Goal: Information Seeking & Learning: Learn about a topic

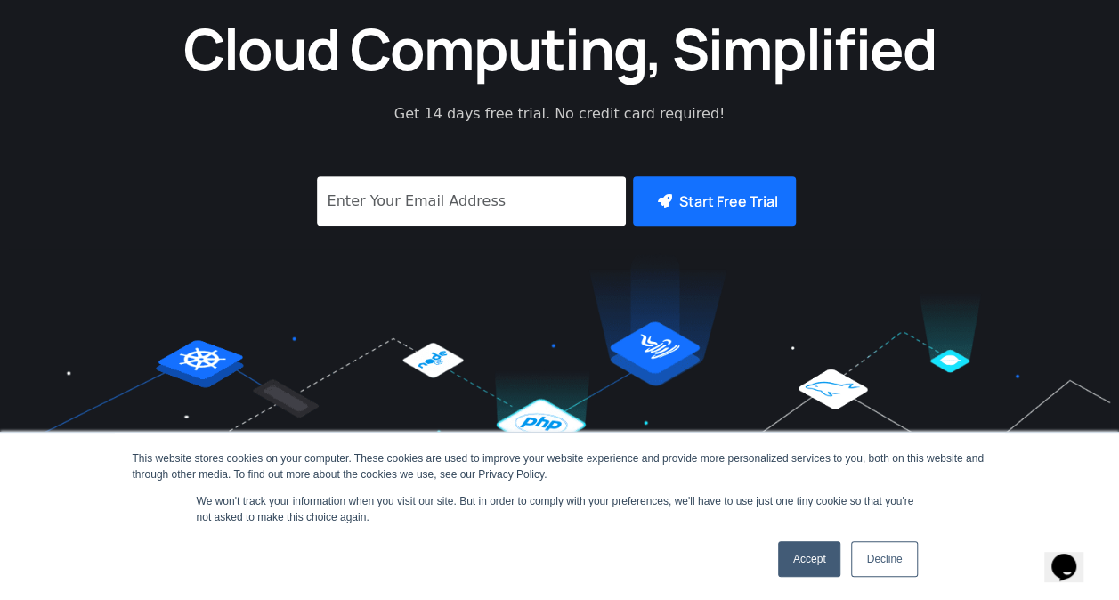
drag, startPoint x: 804, startPoint y: 564, endPoint x: 733, endPoint y: 506, distance: 91.1
click at [804, 564] on link "Accept" at bounding box center [809, 559] width 63 height 36
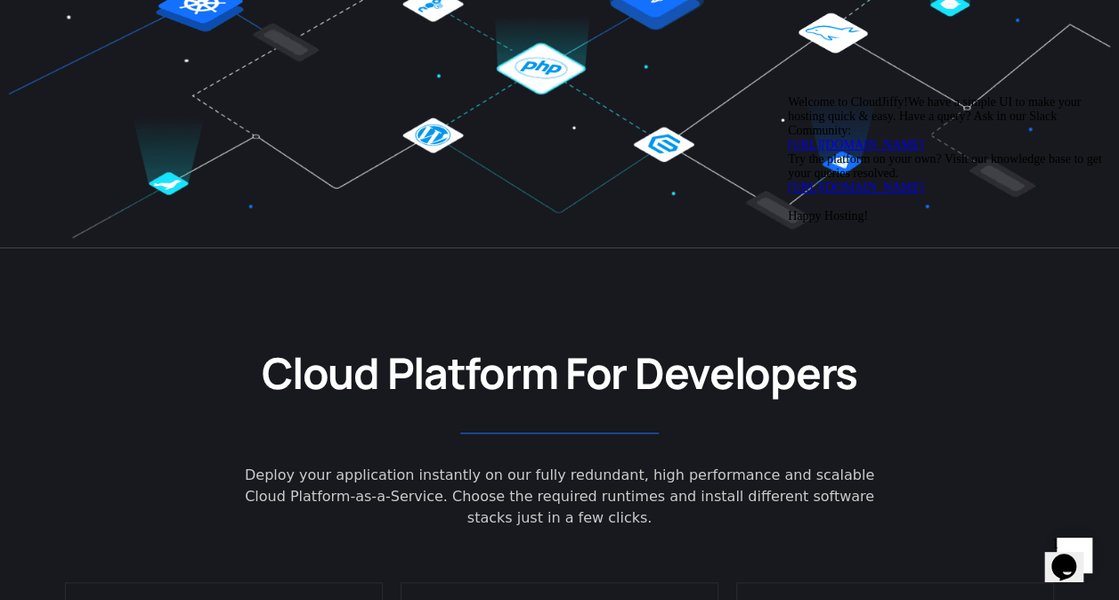
scroll to position [267, 0]
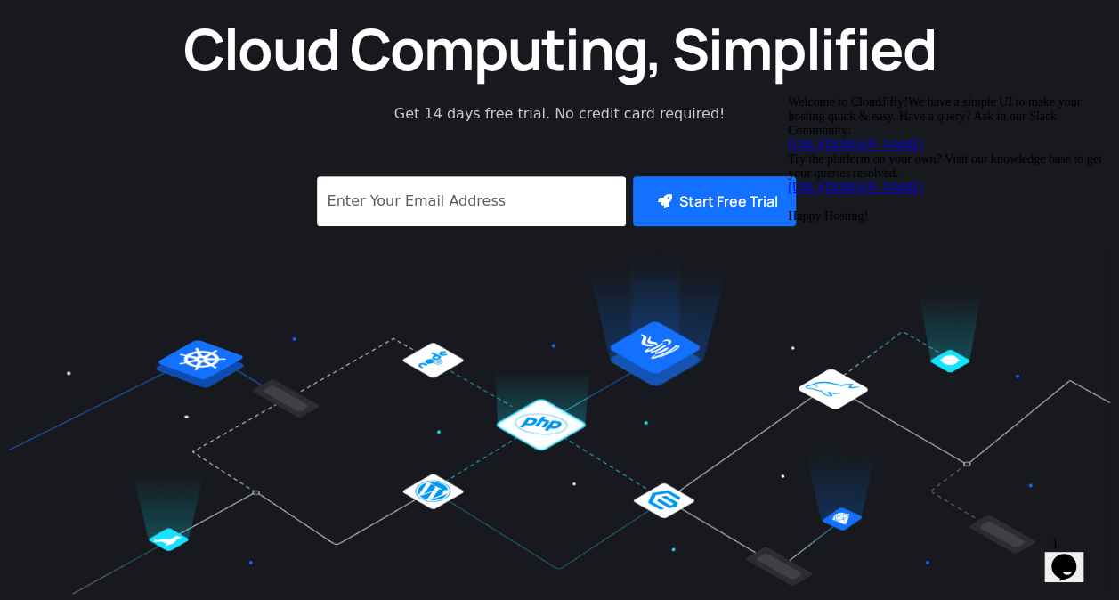
click at [788, 95] on icon "Chat attention grabber" at bounding box center [788, 95] width 0 height 0
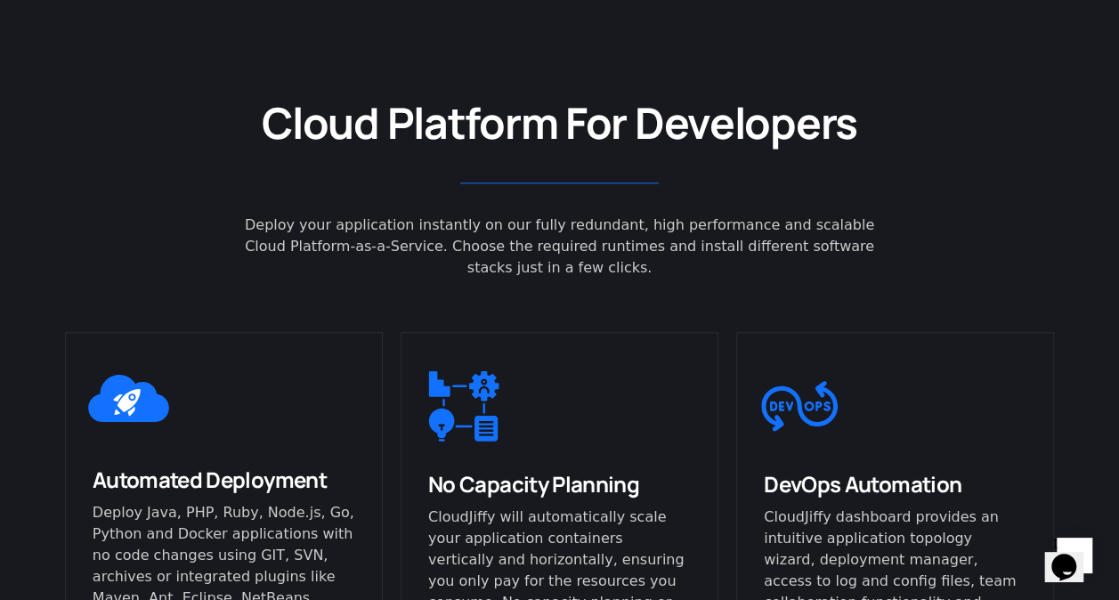
scroll to position [1068, 0]
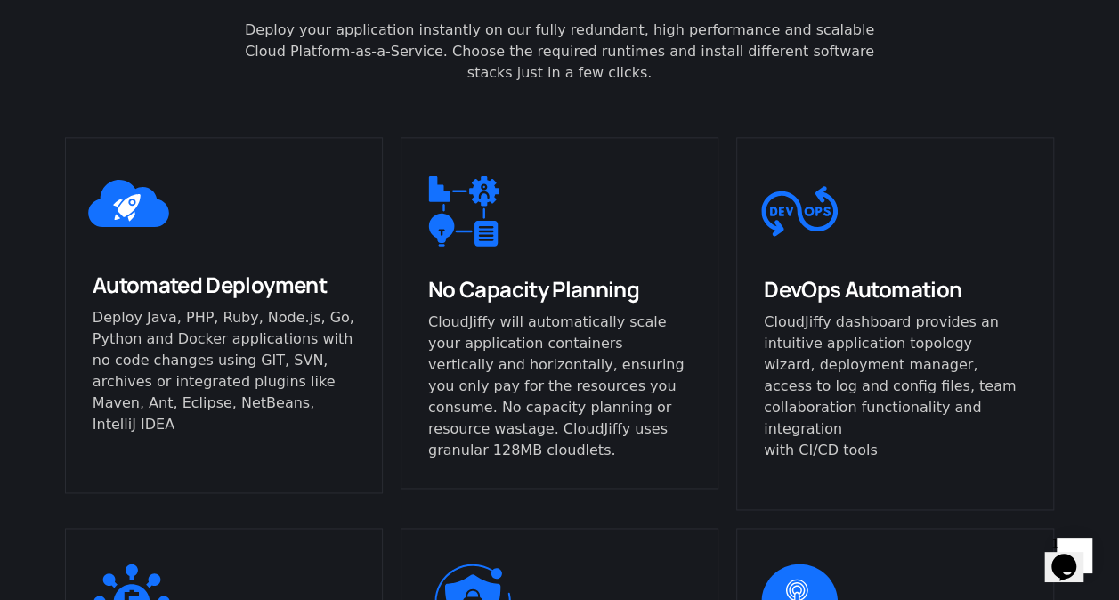
click at [1078, 553] on icon "Opens Chat This icon Opens the chat window." at bounding box center [1063, 567] width 28 height 28
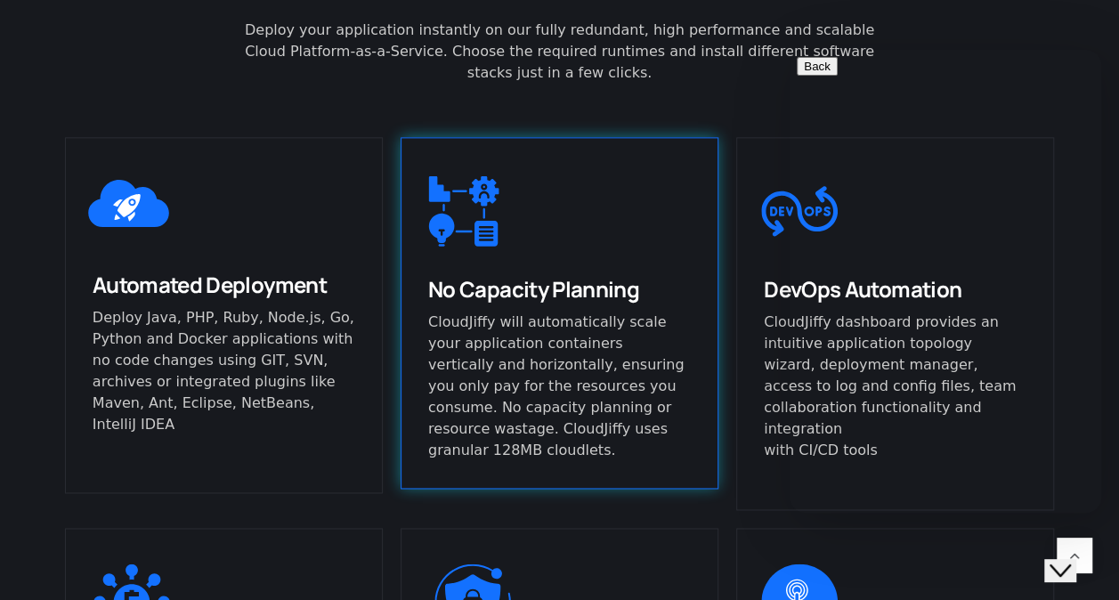
click at [628, 361] on p "CloudJiffy will automatically scale your application containers vertically and …" at bounding box center [559, 387] width 263 height 150
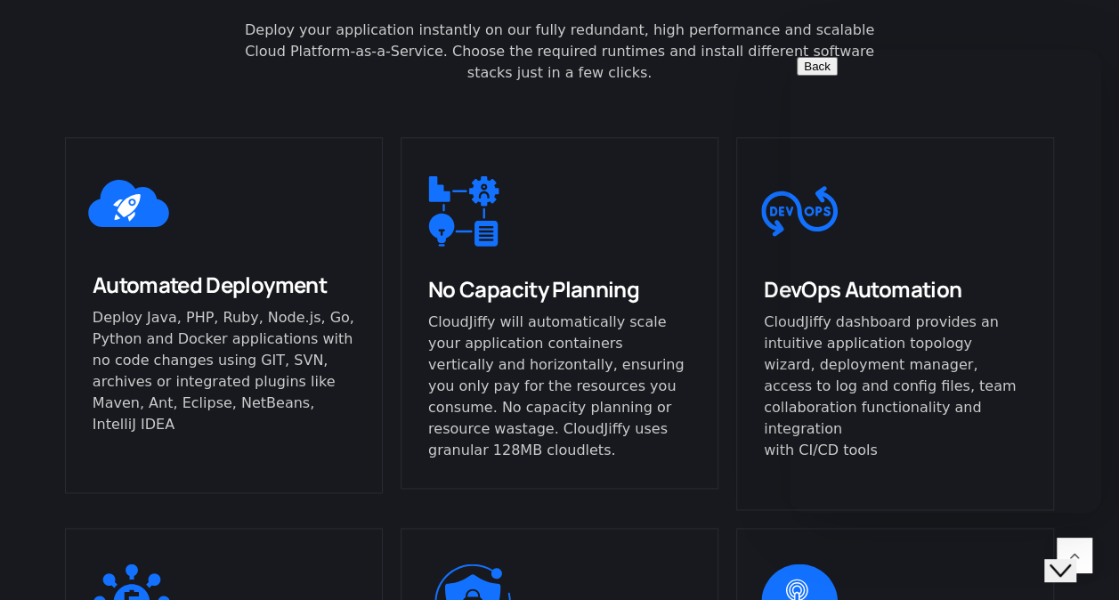
click at [1071, 561] on div "Close Chat This icon closes the chat window." at bounding box center [1059, 570] width 21 height 21
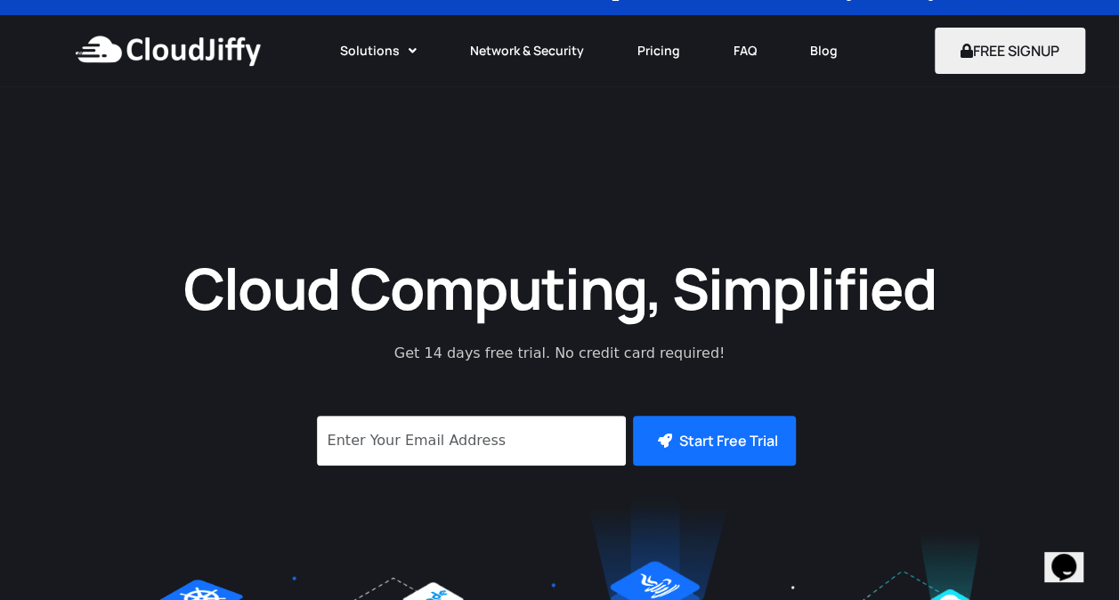
scroll to position [0, 0]
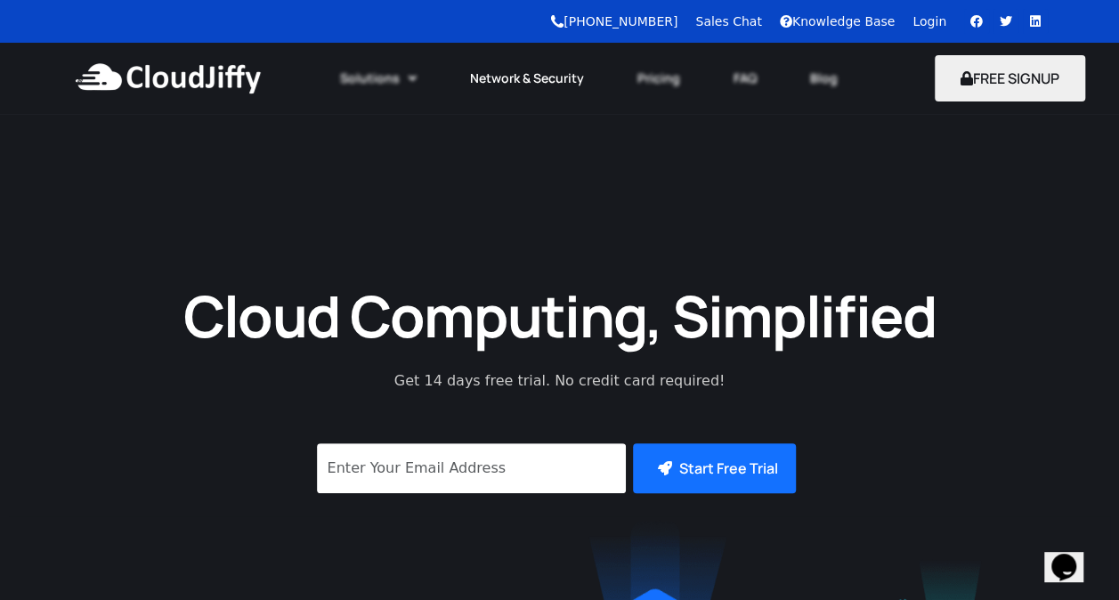
click at [520, 77] on link "Network & Security" at bounding box center [526, 78] width 167 height 39
click at [657, 77] on link "Pricing" at bounding box center [659, 78] width 96 height 39
click at [656, 78] on link "Pricing" at bounding box center [659, 78] width 96 height 39
